Goal: Task Accomplishment & Management: Complete application form

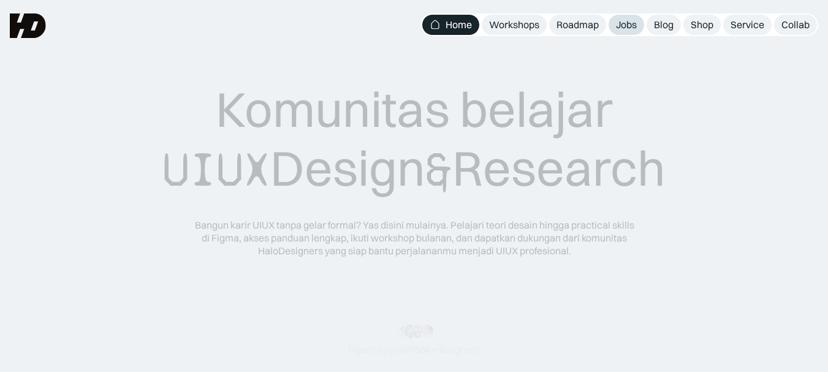
click at [632, 32] on link "Jobs" at bounding box center [627, 25] width 36 height 20
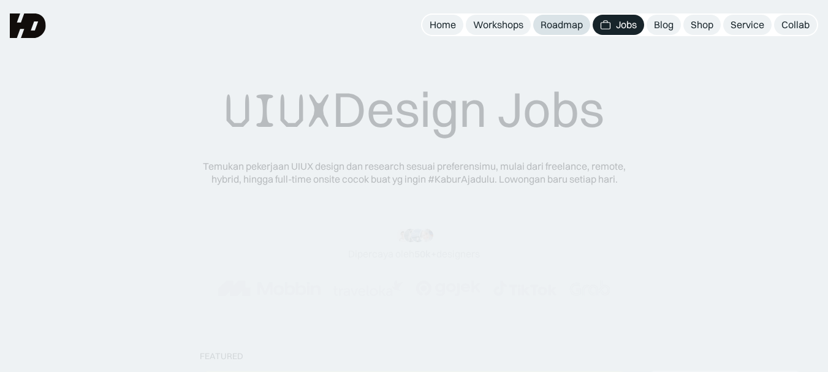
click at [561, 23] on div "Roadmap" at bounding box center [562, 24] width 42 height 13
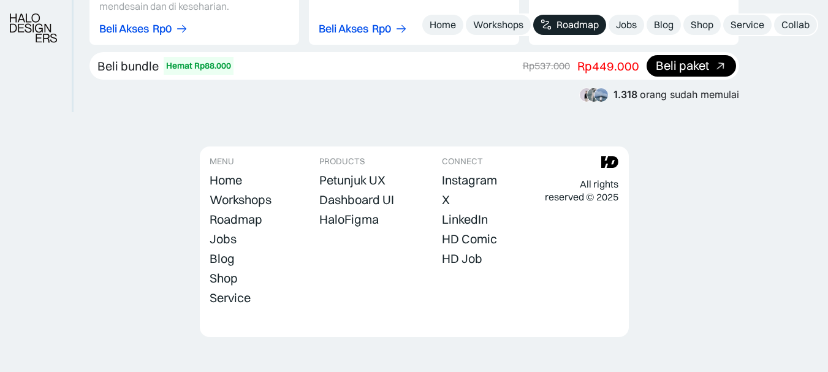
scroll to position [2437, 0]
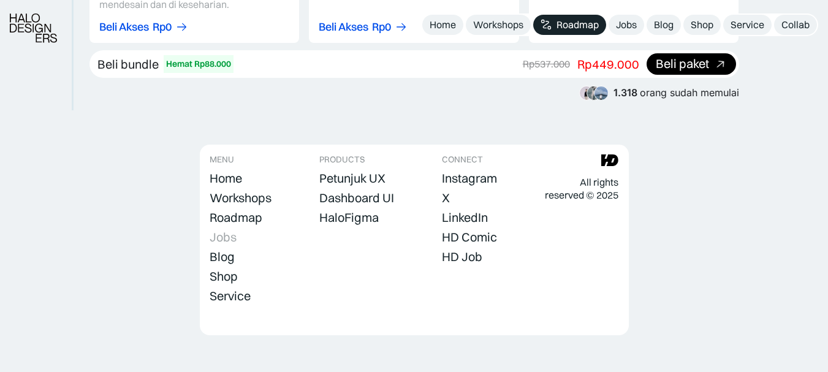
click at [230, 230] on div "Jobs" at bounding box center [223, 237] width 27 height 15
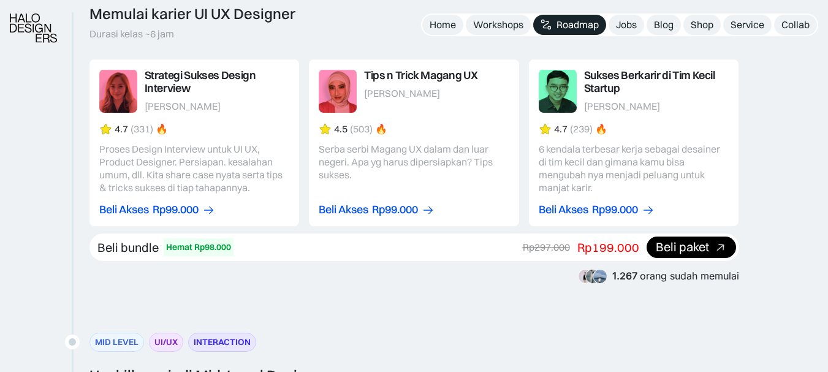
scroll to position [1333, 0]
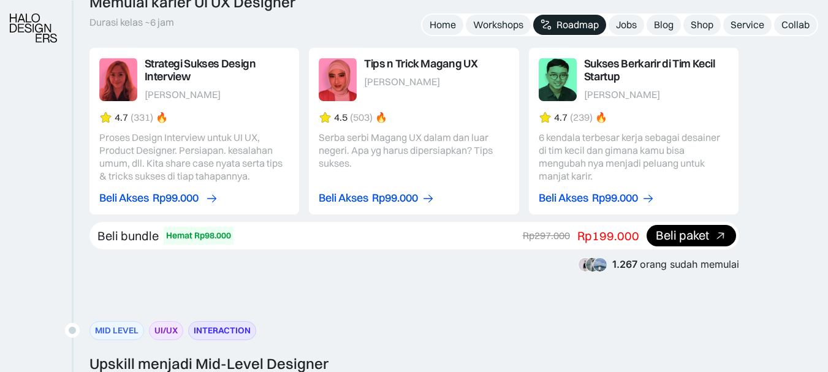
click at [180, 199] on div "Rp99.000" at bounding box center [176, 198] width 46 height 13
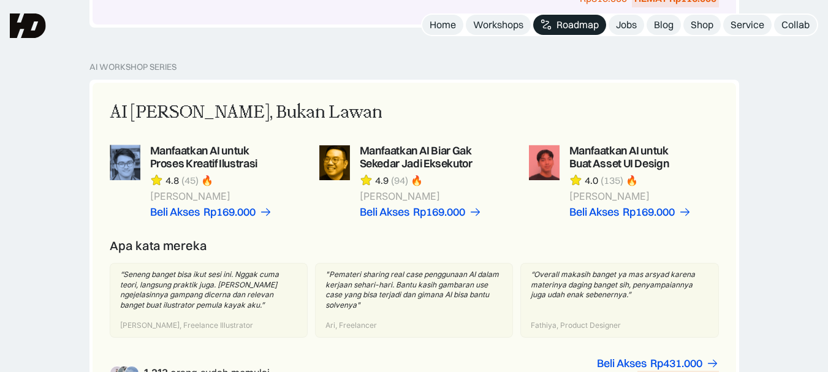
scroll to position [782, 0]
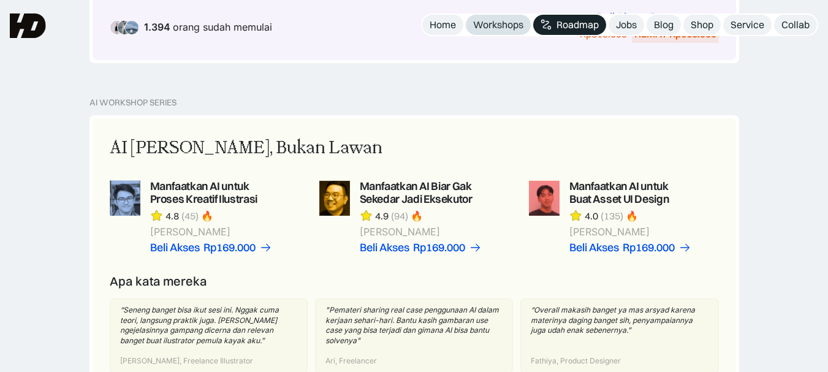
click at [498, 18] on div "Workshops" at bounding box center [498, 24] width 50 height 13
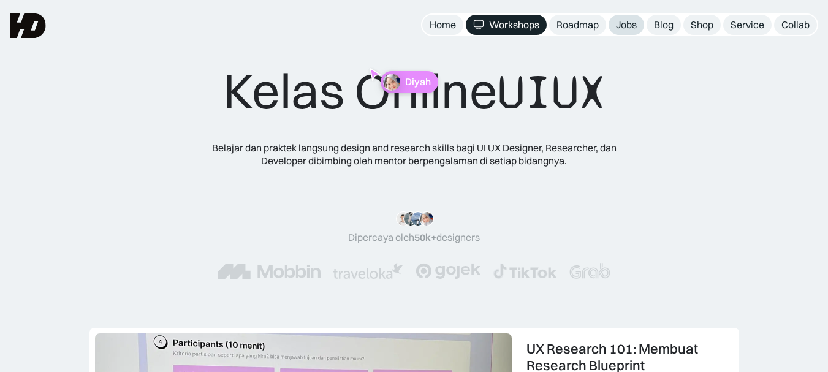
click at [624, 29] on div "Jobs" at bounding box center [626, 24] width 21 height 13
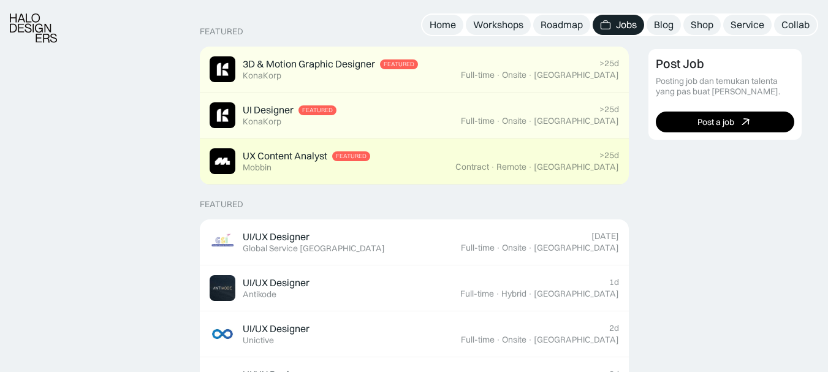
scroll to position [368, 0]
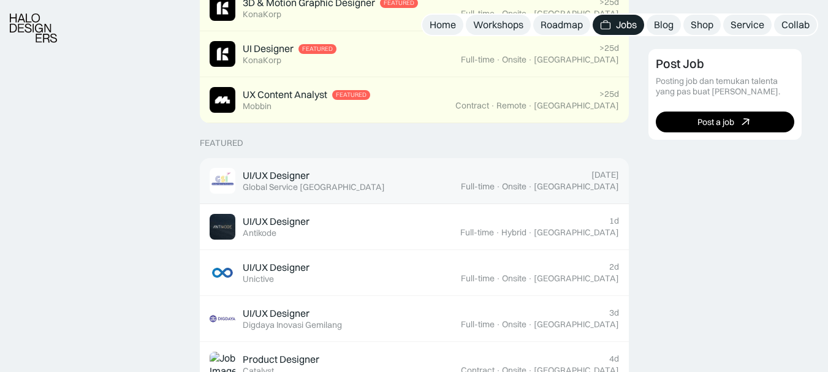
click at [415, 186] on div "UI/UX Designer Featured Global Service Indonesia" at bounding box center [335, 181] width 251 height 26
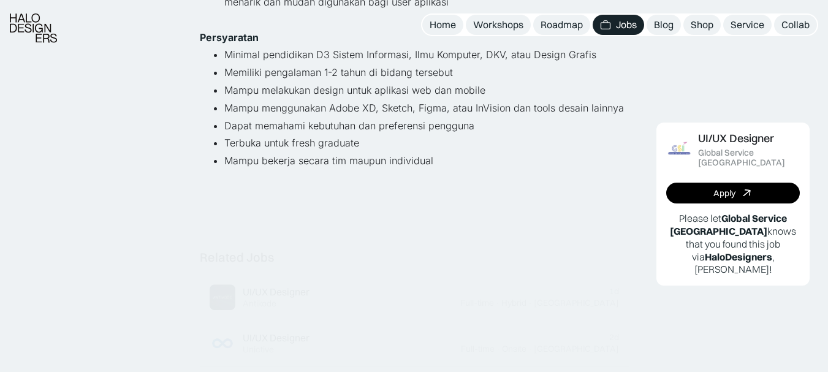
scroll to position [306, 0]
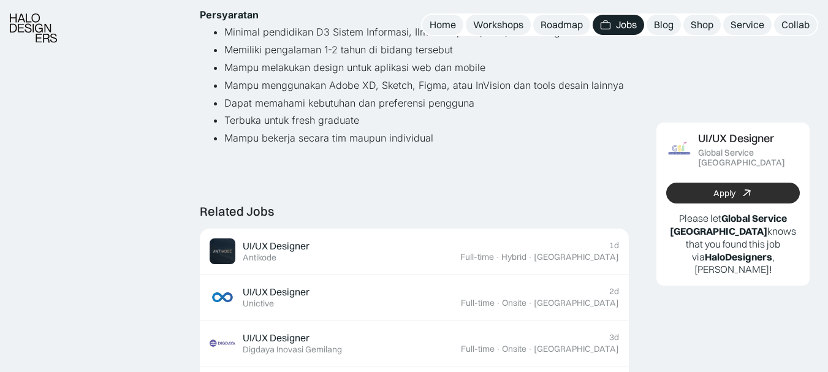
click at [722, 188] on div "Apply" at bounding box center [724, 193] width 22 height 10
